Goal: Task Accomplishment & Management: Complete application form

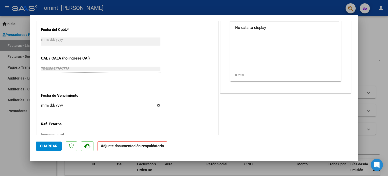
scroll to position [281, 0]
click at [158, 105] on input "Ingresar la fecha" at bounding box center [101, 107] width 120 height 8
type input "[DATE]"
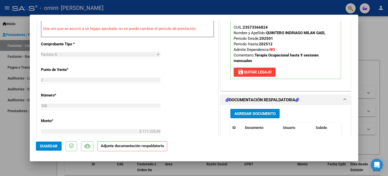
scroll to position [161, 0]
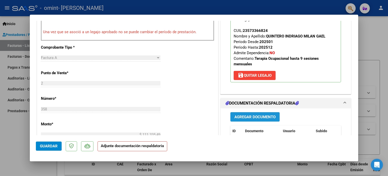
click at [271, 115] on span "Agregar Documento" at bounding box center [255, 117] width 41 height 5
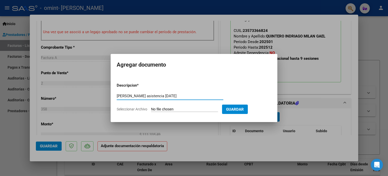
type input "[PERSON_NAME] asistencia [DATE]"
click at [168, 108] on input "Seleccionar Archivo" at bounding box center [184, 109] width 67 height 5
type input "C:\fakepath\[PERSON_NAME] [DATE].pdf"
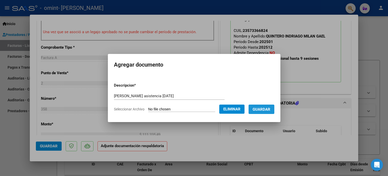
click at [268, 112] on button "Guardar" at bounding box center [262, 108] width 26 height 9
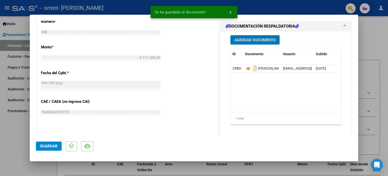
scroll to position [238, 0]
click at [51, 144] on span "Guardar" at bounding box center [49, 146] width 18 height 5
click at [375, 38] on div at bounding box center [194, 88] width 388 height 176
type input "$ 0,00"
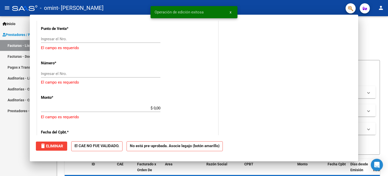
scroll to position [280, 0]
